Goal: Go to known website: Go to known website

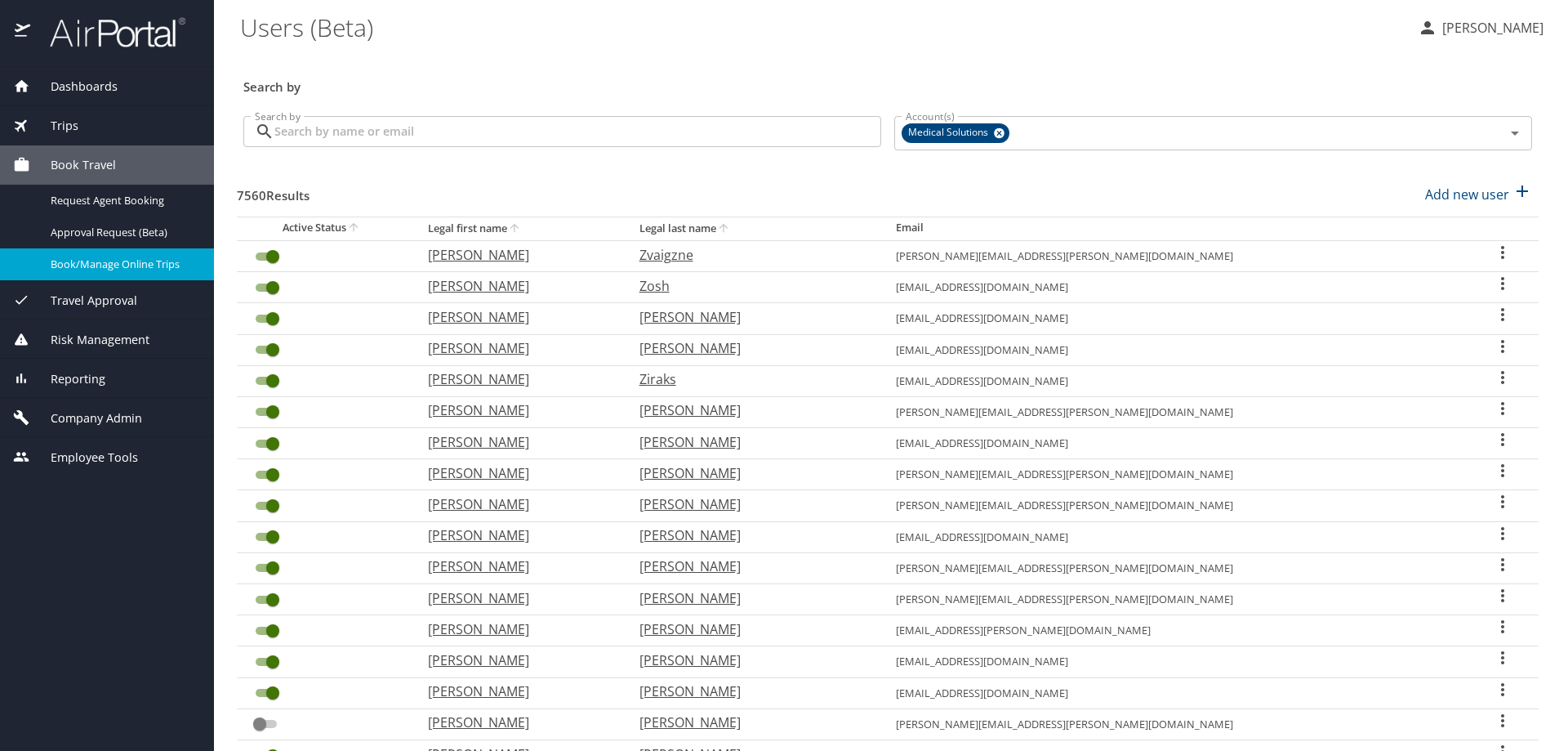
click at [105, 257] on span "Book/Manage Online Trips" at bounding box center [122, 264] width 143 height 16
